Goal: Transaction & Acquisition: Purchase product/service

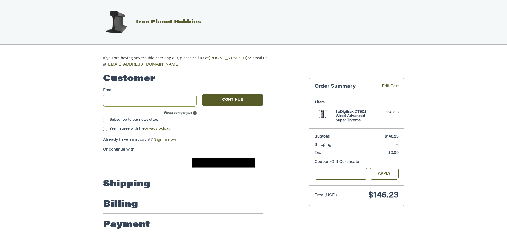
click at [159, 99] on input "Email" at bounding box center [150, 101] width 94 height 12
type input "**********"
click at [215, 96] on button "Continue" at bounding box center [233, 100] width 62 height 12
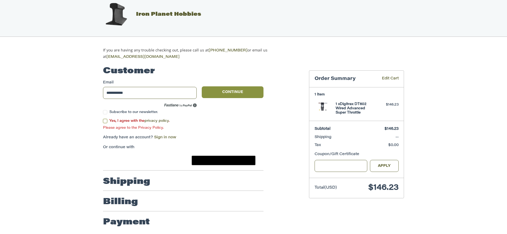
scroll to position [8, 0]
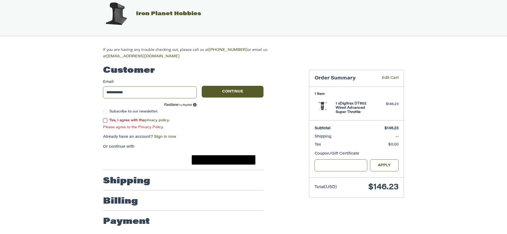
click at [105, 118] on label "Yes, I agree with the privacy policy ." at bounding box center [183, 120] width 161 height 4
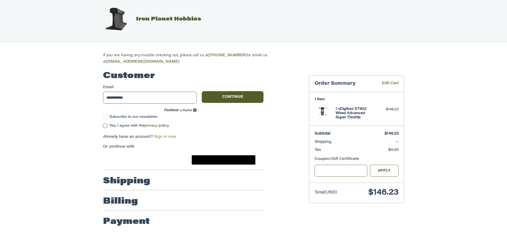
click at [170, 135] on link "Sign in now" at bounding box center [165, 137] width 22 height 4
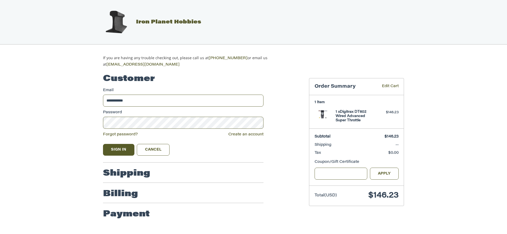
scroll to position [0, 0]
click at [118, 146] on button "Sign In" at bounding box center [120, 150] width 31 height 12
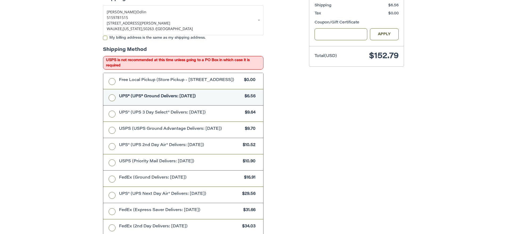
scroll to position [141, 0]
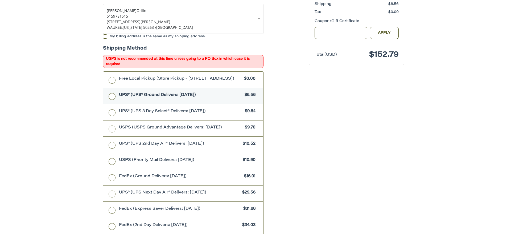
click at [283, 95] on ol "Customer [EMAIL_ADDRESS][DOMAIN_NAME] Sign Out Shipping Shipping Protection $4.…" at bounding box center [193, 134] width 181 height 415
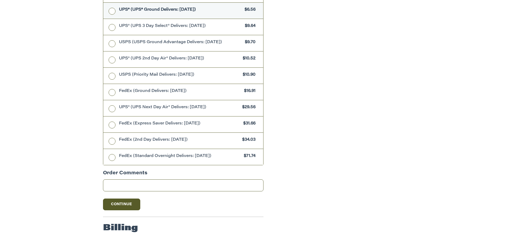
scroll to position [251, 0]
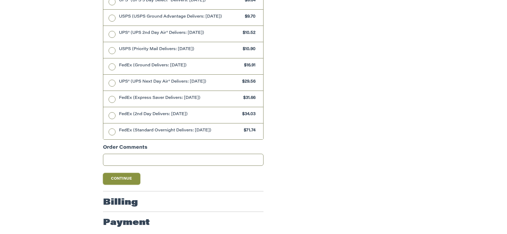
click at [129, 179] on button "Continue" at bounding box center [121, 179] width 37 height 12
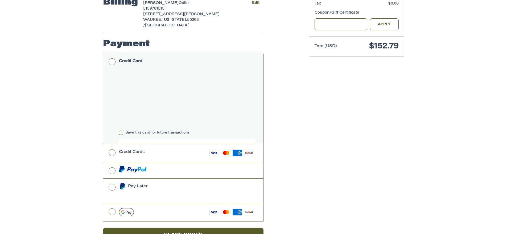
scroll to position [158, 0]
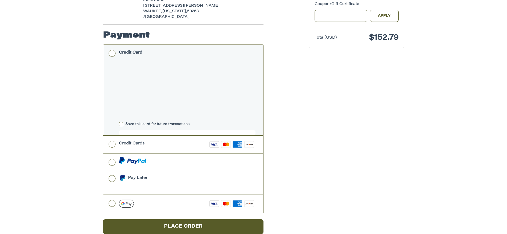
click at [307, 141] on div "Customer [EMAIL_ADDRESS][DOMAIN_NAME] Sign Out Shipping [PERSON_NAME] 515978151…" at bounding box center [254, 78] width 320 height 336
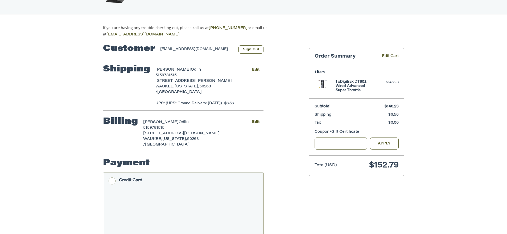
scroll to position [30, 0]
click at [257, 69] on button "Edit" at bounding box center [256, 70] width 16 height 8
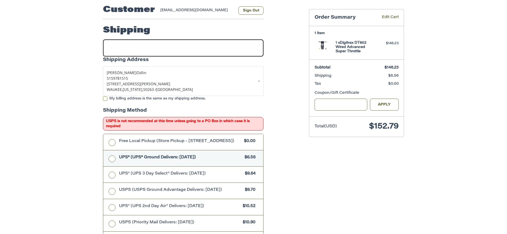
scroll to position [68, 0]
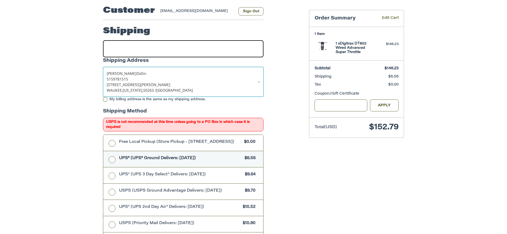
click at [260, 81] on link "[PERSON_NAME] 5159781515 [STREET_ADDRESS][PERSON_NAME][US_STATE]" at bounding box center [183, 82] width 161 height 30
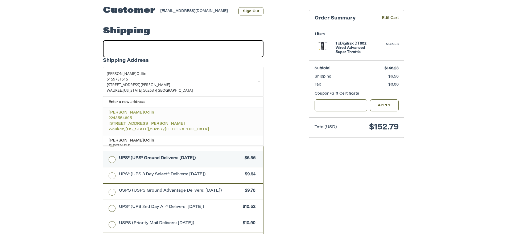
click at [149, 116] on p "2243554695" at bounding box center [184, 119] width 150 height 6
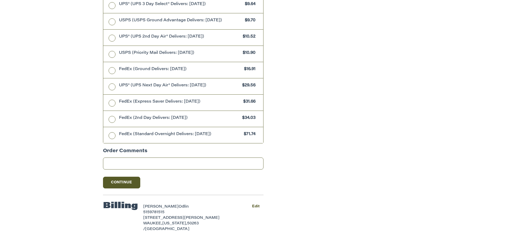
scroll to position [239, 0]
click at [124, 186] on button "Continue" at bounding box center [121, 182] width 37 height 12
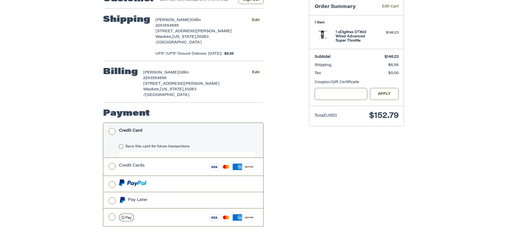
scroll to position [84, 0]
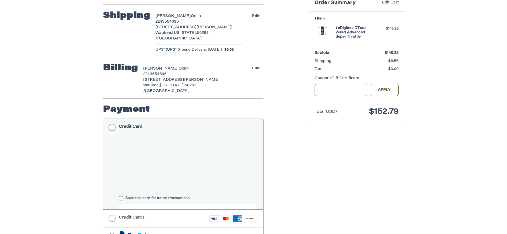
click at [290, 169] on div "Customer [EMAIL_ADDRESS][DOMAIN_NAME] Sign Out Shipping [PERSON_NAME] 224355469…" at bounding box center [202, 149] width 206 height 330
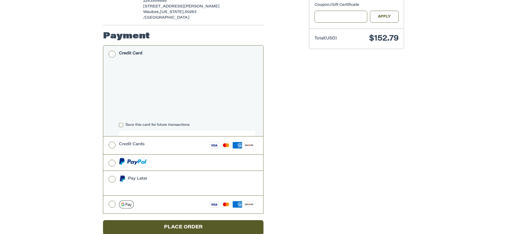
scroll to position [158, 0]
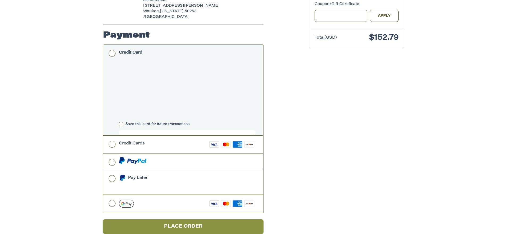
click at [212, 219] on button "Place Order" at bounding box center [183, 226] width 161 height 15
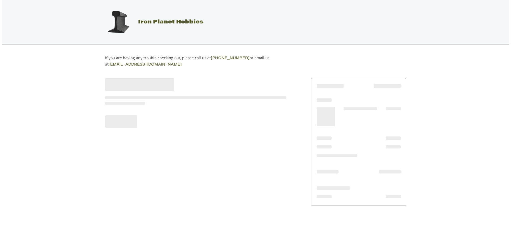
scroll to position [0, 0]
